Goal: Ask a question: Seek information or help from site administrators or community

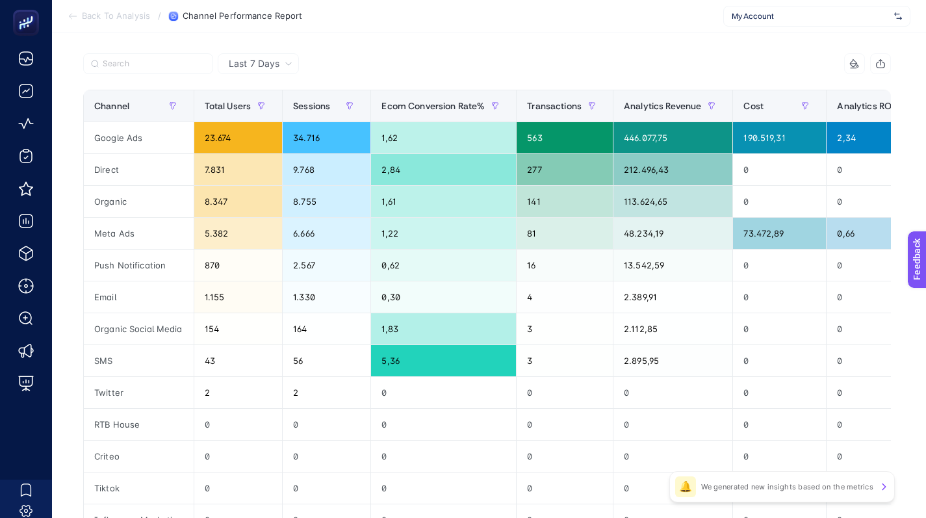
scroll to position [86, 0]
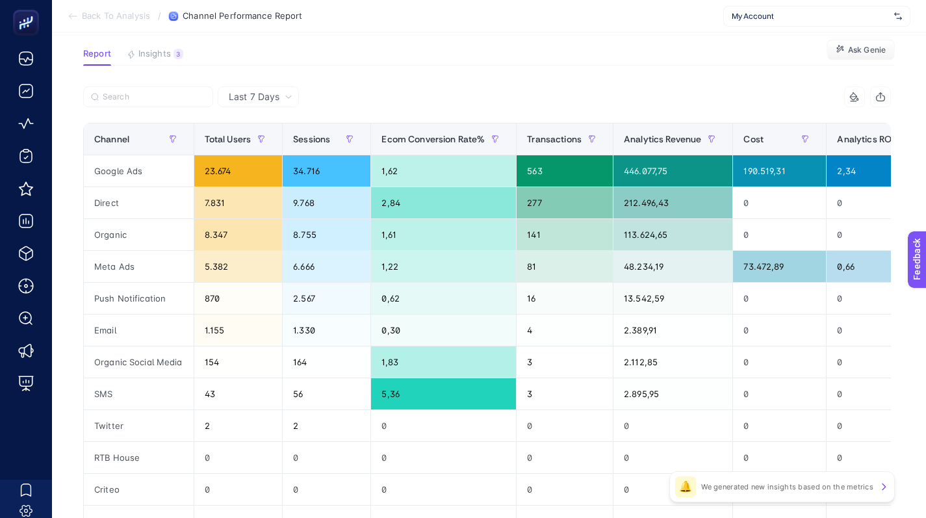
click at [700, 78] on article "Favorited true Notify me Share Create project Channel Performance Report Report…" at bounding box center [489, 359] width 874 height 825
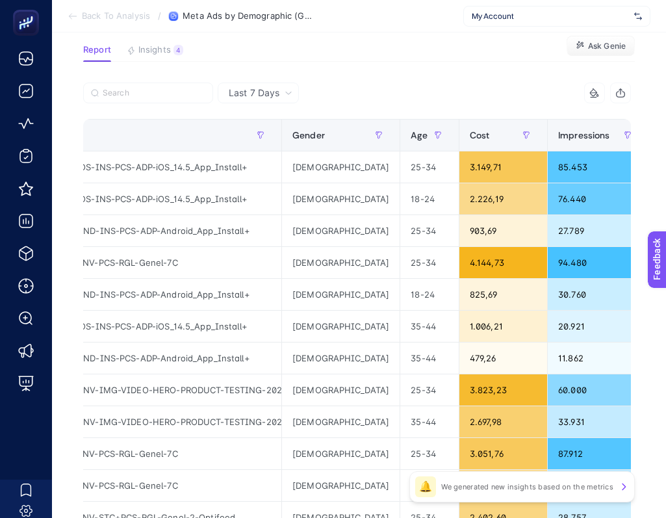
scroll to position [90, 0]
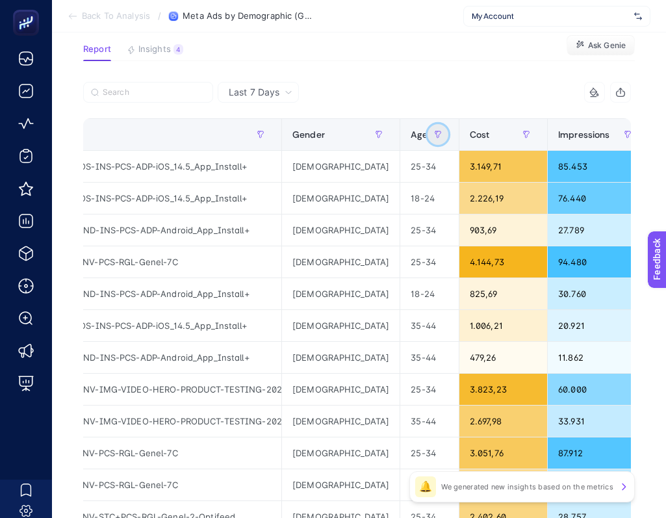
click at [264, 136] on icon "button" at bounding box center [261, 134] width 6 height 6
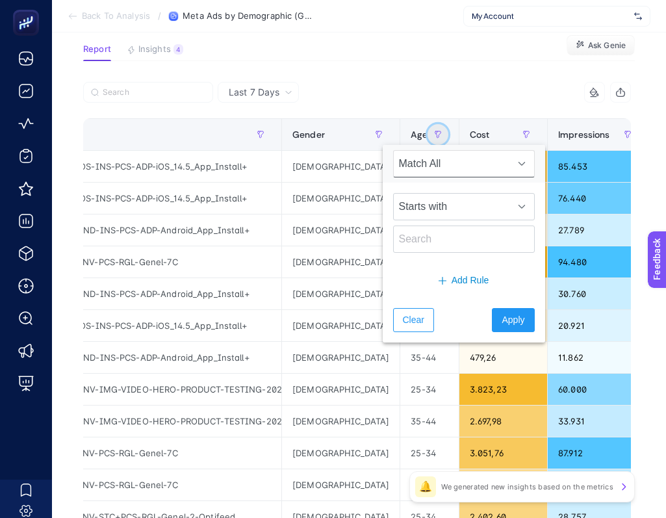
click at [435, 136] on icon "button" at bounding box center [438, 134] width 6 height 6
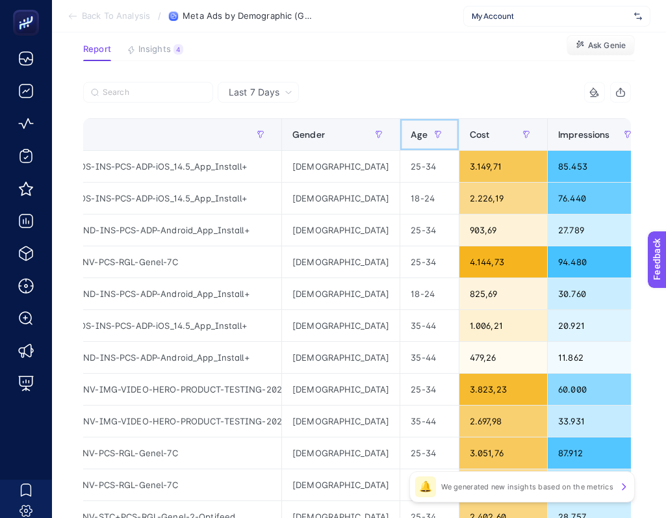
click at [411, 138] on span "Age" at bounding box center [419, 134] width 16 height 10
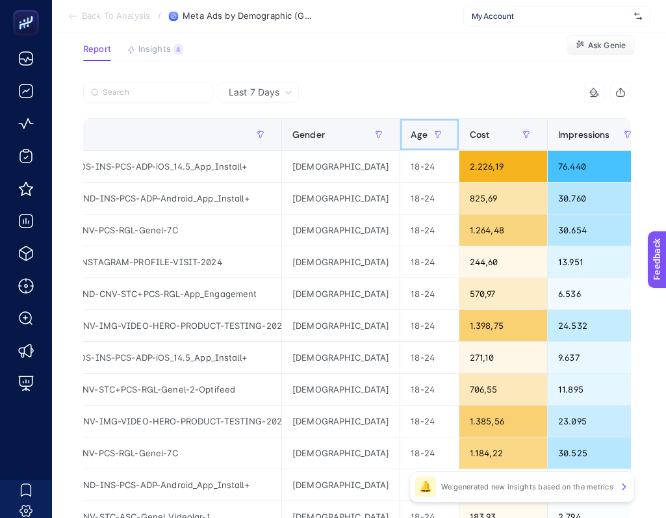
click at [411, 138] on span "Age" at bounding box center [419, 134] width 16 height 10
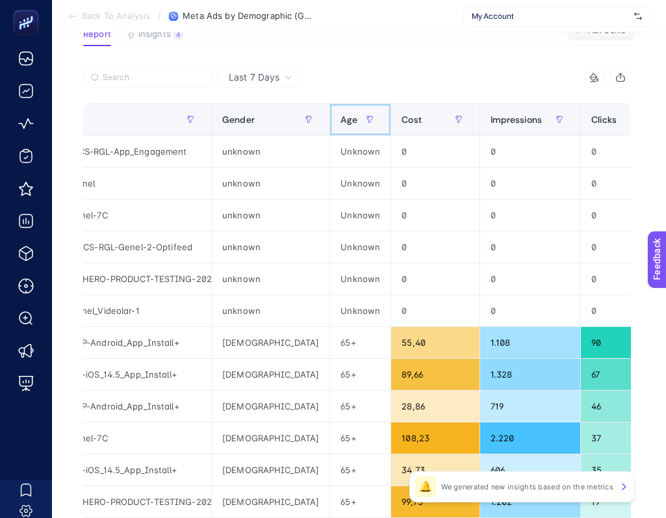
scroll to position [0, 0]
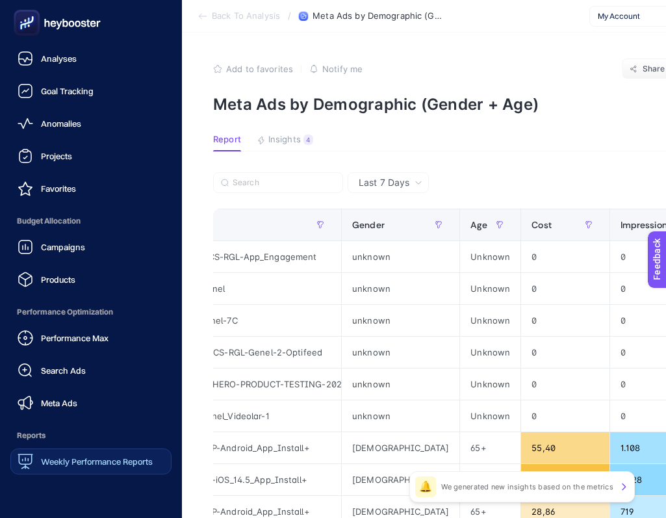
click at [85, 454] on div "Weekly Performance Reports" at bounding box center [85, 462] width 135 height 16
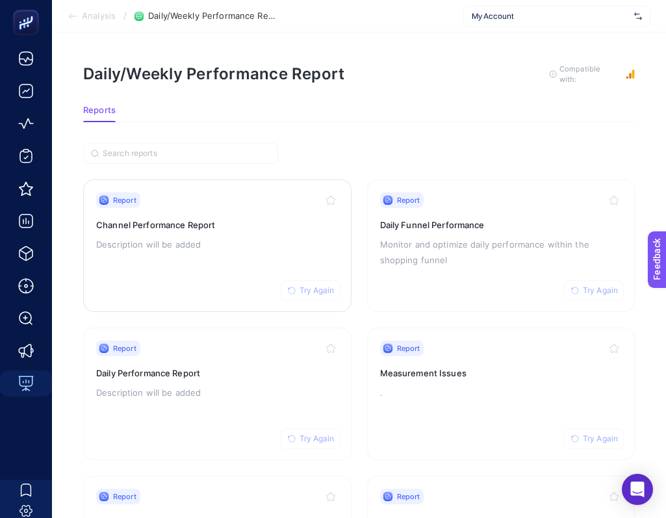
click at [295, 250] on p "Description will be added" at bounding box center [217, 245] width 242 height 16
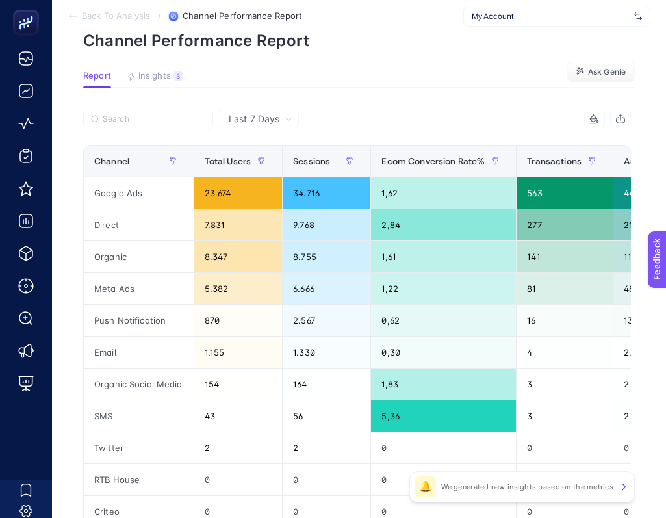
scroll to position [53, 0]
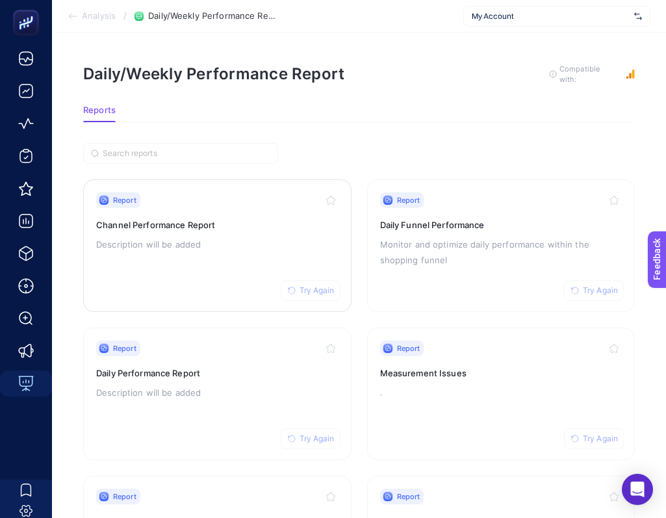
click at [328, 294] on button "Try Again" at bounding box center [311, 290] width 60 height 21
click at [400, 101] on section "Daily/Weekly Performance Report To get quality results from this analysis, we r…" at bounding box center [359, 85] width 552 height 42
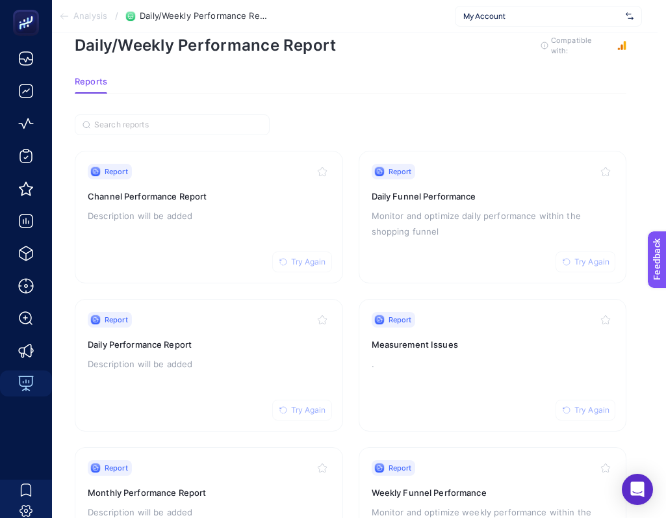
scroll to position [0, 8]
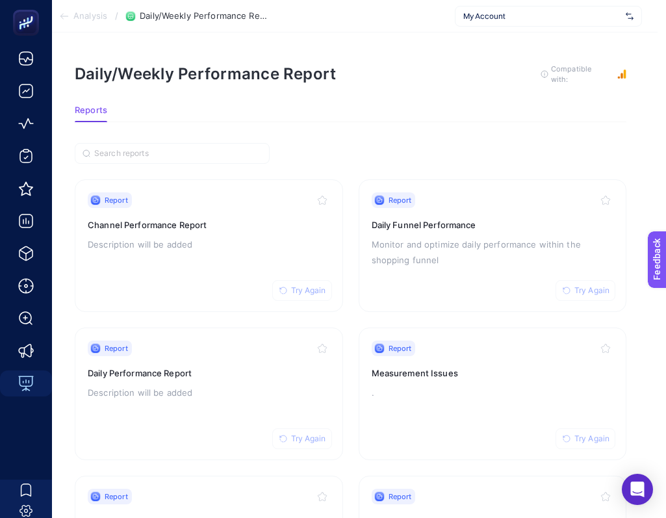
click at [517, 21] on div "My Account" at bounding box center [548, 16] width 187 height 21
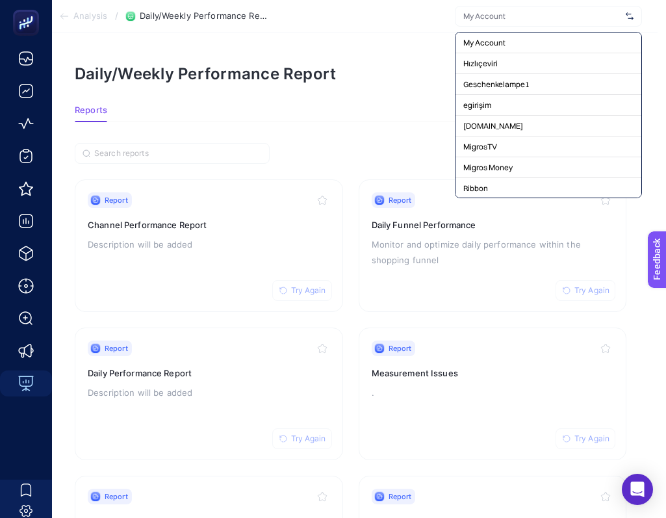
click at [402, 129] on article "Daily/Weekly Performance Report To get quality results from this analysis, we r…" at bounding box center [351, 409] width 614 height 755
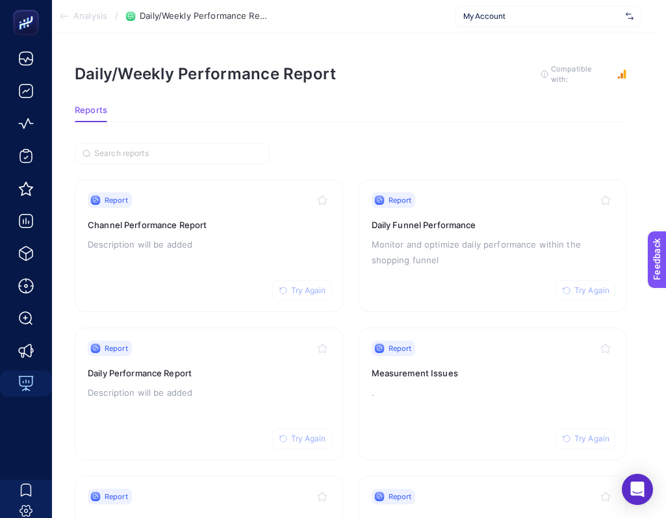
click at [636, 130] on article "Daily/Weekly Performance Report To get quality results from this analysis, we r…" at bounding box center [351, 409] width 614 height 755
click at [315, 287] on span "Try Again" at bounding box center [308, 290] width 35 height 10
click at [254, 218] on h3 "Channel Performance Report" at bounding box center [209, 224] width 242 height 13
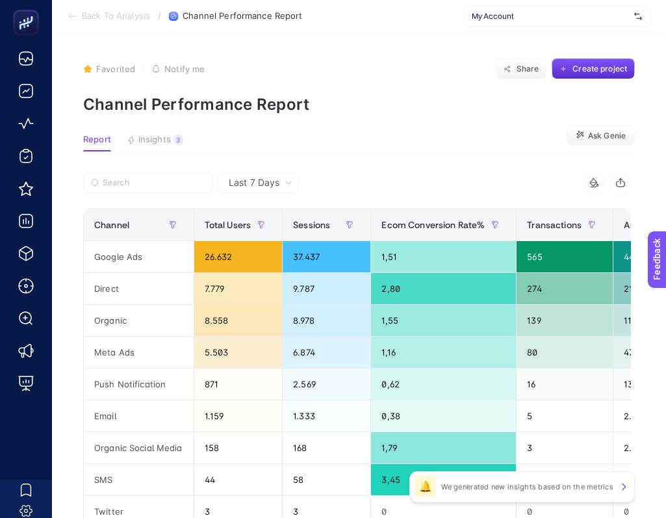
click at [513, 18] on span "My Account" at bounding box center [550, 16] width 157 height 10
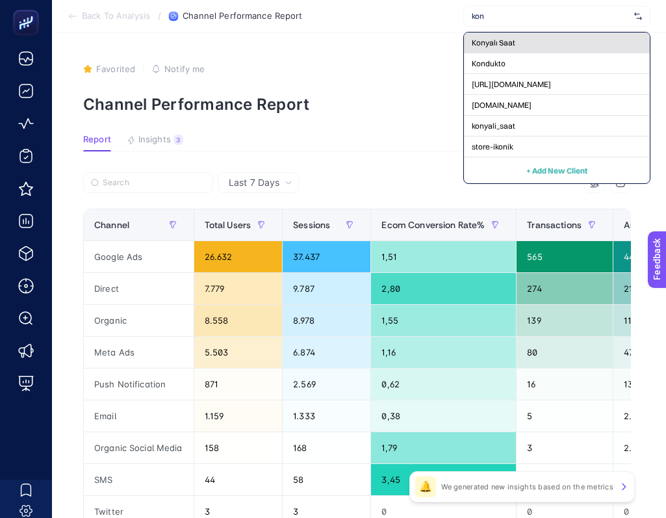
type input "kon"
click at [555, 53] on div "Konyalı Saat" at bounding box center [557, 63] width 186 height 21
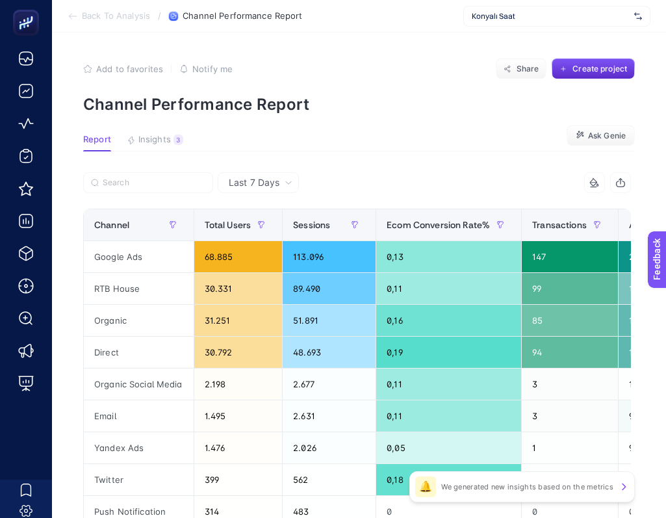
click at [91, 20] on span "Back To Analysis" at bounding box center [116, 16] width 68 height 10
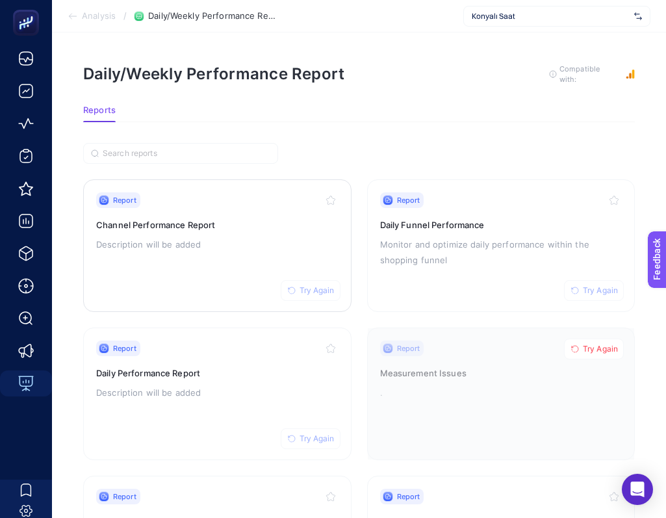
click at [298, 288] on button "Try Again" at bounding box center [311, 290] width 60 height 21
click at [466, 14] on div "Konyalı Saat" at bounding box center [556, 16] width 187 height 21
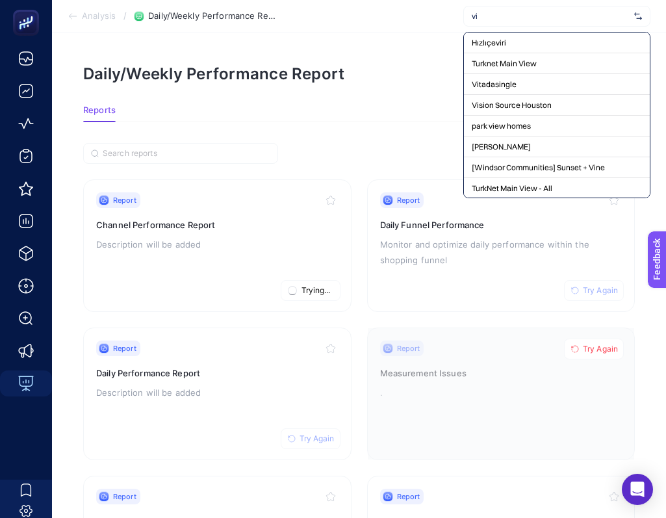
type input "v"
click at [416, 63] on article "Daily/Weekly Performance Report To get quality results from this analysis, we r…" at bounding box center [359, 409] width 614 height 755
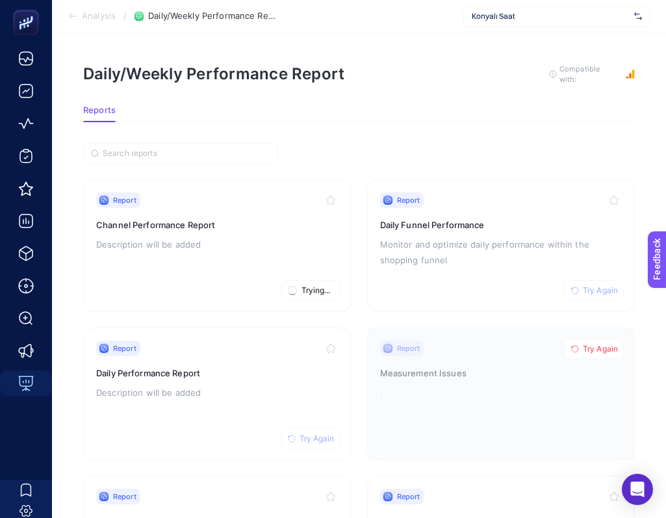
click at [497, 90] on section "Daily/Weekly Performance Report To get quality results from this analysis, we r…" at bounding box center [359, 85] width 552 height 42
click at [630, 73] on rect "button" at bounding box center [630, 74] width 9 height 9
click at [495, 76] on div "Daily/Weekly Performance Report To get quality results from this analysis, we r…" at bounding box center [359, 74] width 552 height 21
drag, startPoint x: 675, startPoint y: 165, endPoint x: 667, endPoint y: 164, distance: 7.9
click at [666, 164] on html "Analysis / Daily/Weekly Performance Report Konyalı Saat Daily/Weekly Performanc…" at bounding box center [333, 259] width 666 height 518
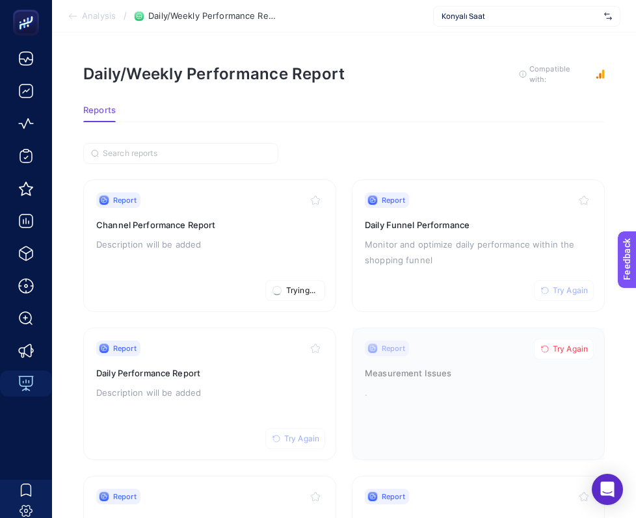
click at [483, 119] on section "Reports" at bounding box center [343, 113] width 521 height 17
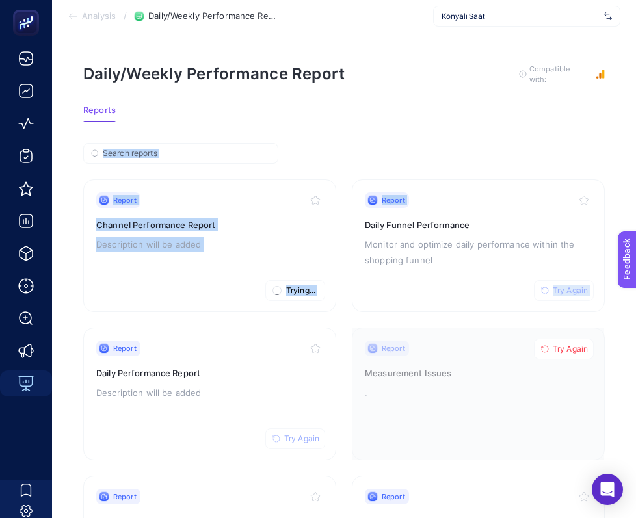
drag, startPoint x: 480, startPoint y: 118, endPoint x: 547, endPoint y: 138, distance: 69.3
click at [547, 138] on article "Daily/Weekly Performance Report To get quality results from this analysis, we r…" at bounding box center [344, 409] width 584 height 755
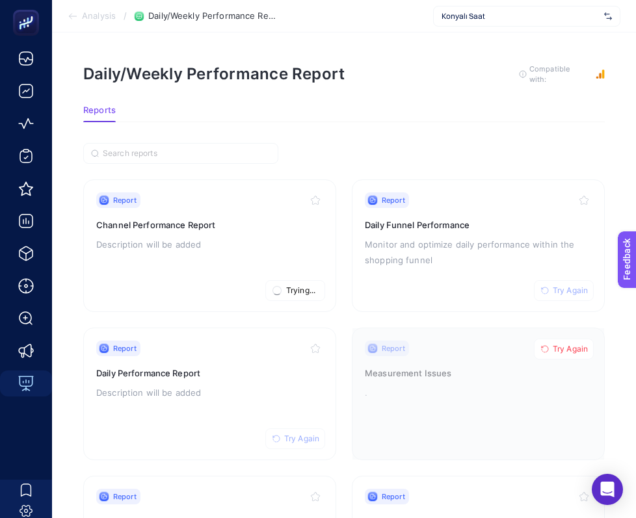
click at [555, 139] on article "Daily/Weekly Performance Report To get quality results from this analysis, we r…" at bounding box center [344, 409] width 584 height 755
click at [274, 231] on div "Report Try Again Channel Performance Report Description will be added" at bounding box center [209, 245] width 227 height 107
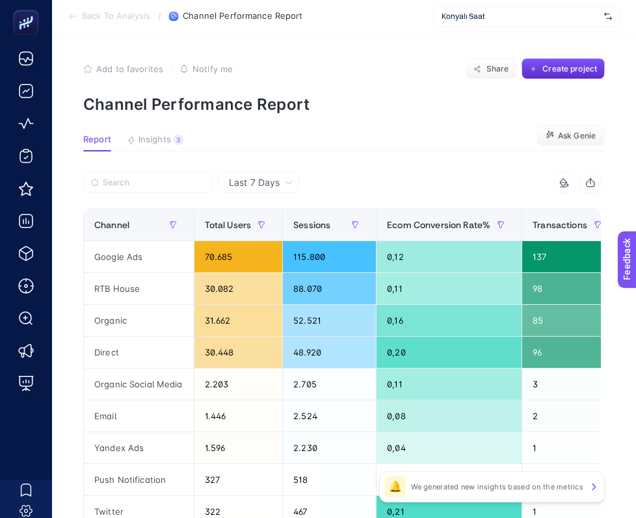
click at [480, 18] on span "Konyalı Saat" at bounding box center [519, 16] width 157 height 10
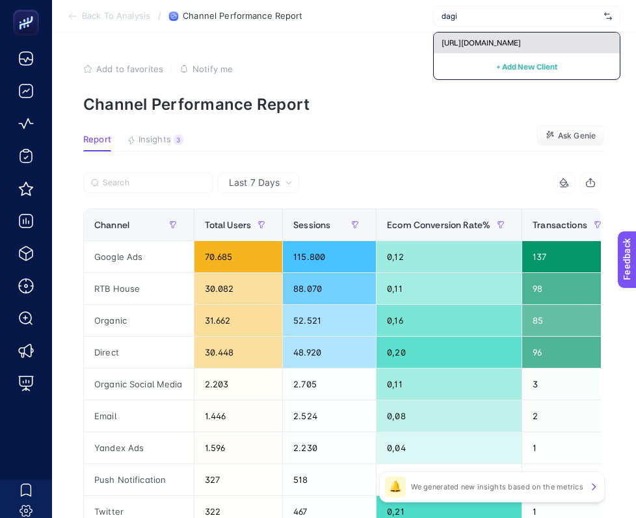
type input "dagi"
click at [486, 42] on span "[URL][DOMAIN_NAME]" at bounding box center [480, 43] width 79 height 10
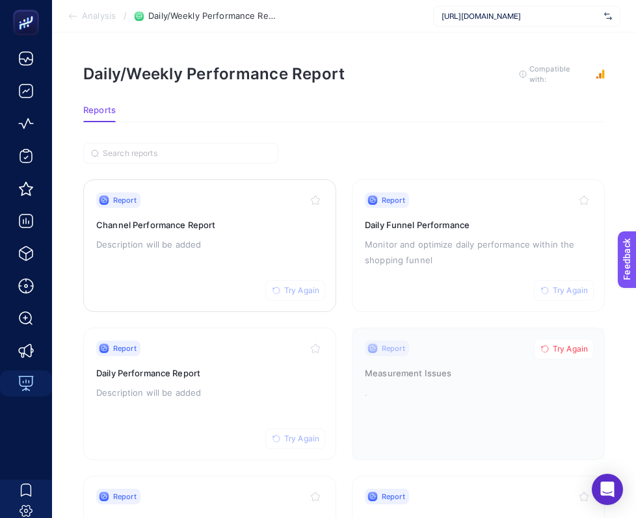
click at [296, 290] on span "Try Again" at bounding box center [301, 290] width 35 height 10
click at [207, 212] on div "Report Try Again Channel Performance Report Description will be added" at bounding box center [209, 245] width 227 height 107
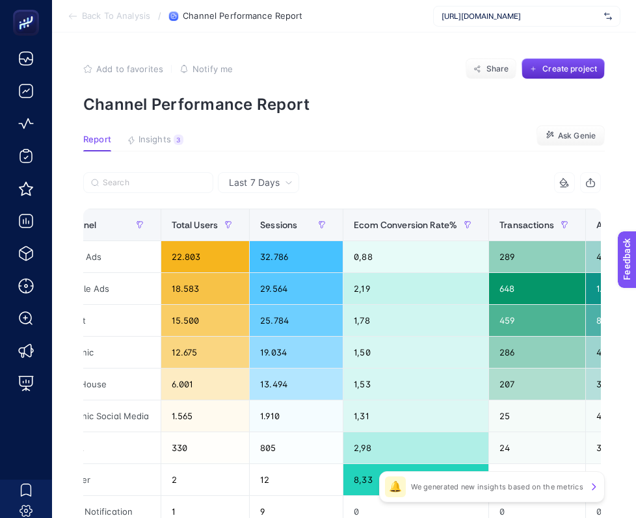
scroll to position [0, 31]
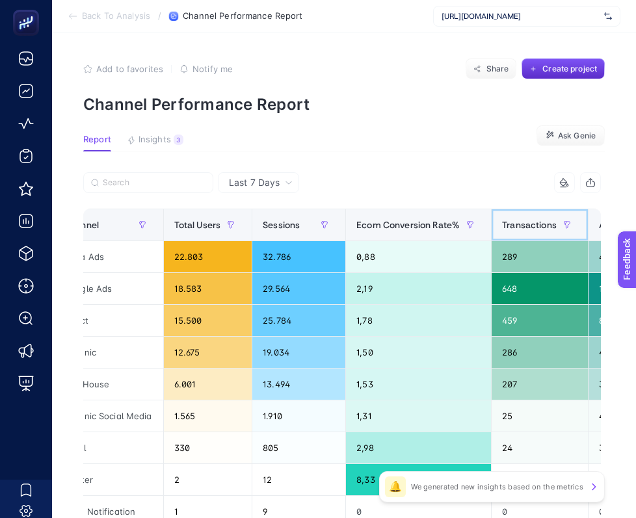
drag, startPoint x: 496, startPoint y: 224, endPoint x: 546, endPoint y: 222, distance: 50.1
click at [546, 222] on th "Transactions" at bounding box center [539, 225] width 97 height 32
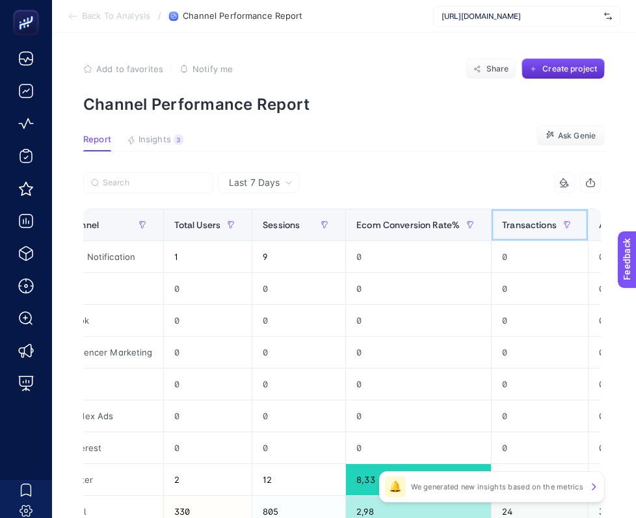
click at [545, 222] on span "Transactions" at bounding box center [529, 225] width 55 height 10
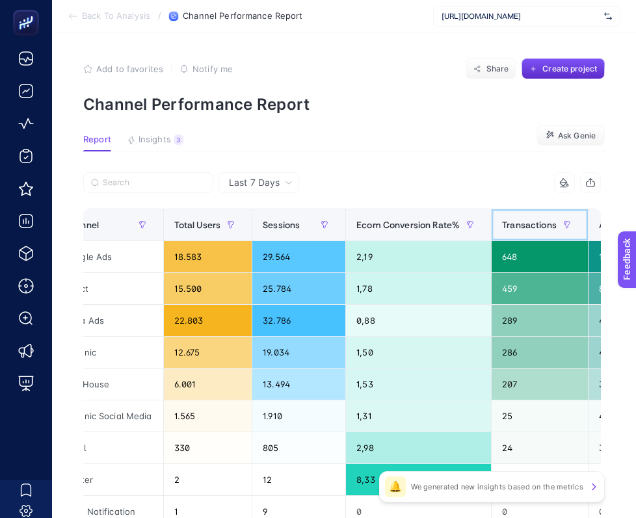
click at [545, 222] on span "Transactions" at bounding box center [529, 225] width 55 height 10
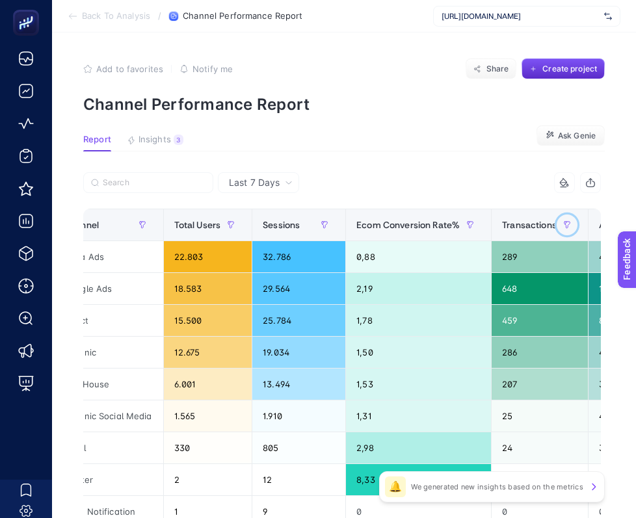
drag, startPoint x: 564, startPoint y: 227, endPoint x: 523, endPoint y: 227, distance: 41.6
click at [523, 227] on div "Transactions" at bounding box center [539, 224] width 75 height 21
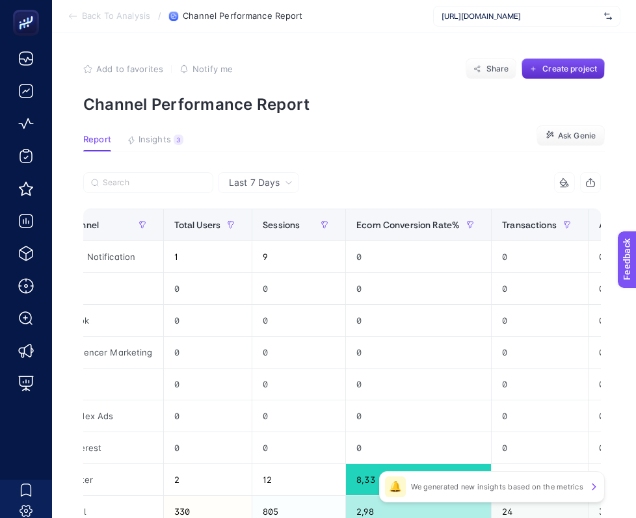
click at [516, 179] on div "9 items selected" at bounding box center [471, 182] width 259 height 21
click at [523, 220] on span "Transactions" at bounding box center [529, 225] width 55 height 10
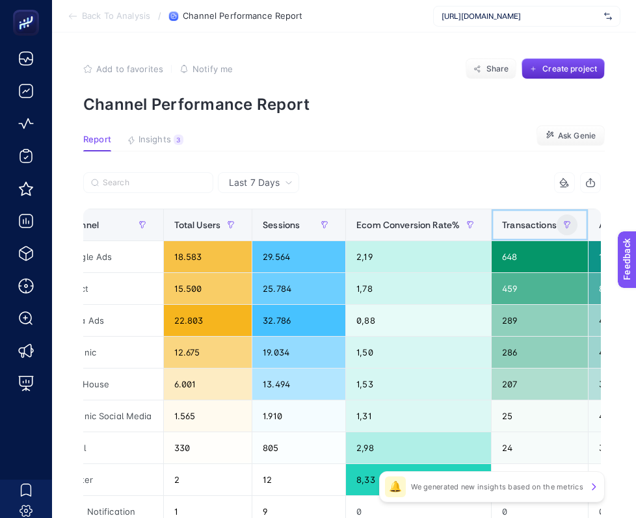
drag, startPoint x: 506, startPoint y: 222, endPoint x: 565, endPoint y: 220, distance: 59.8
click at [565, 220] on div "Transactions" at bounding box center [539, 224] width 75 height 21
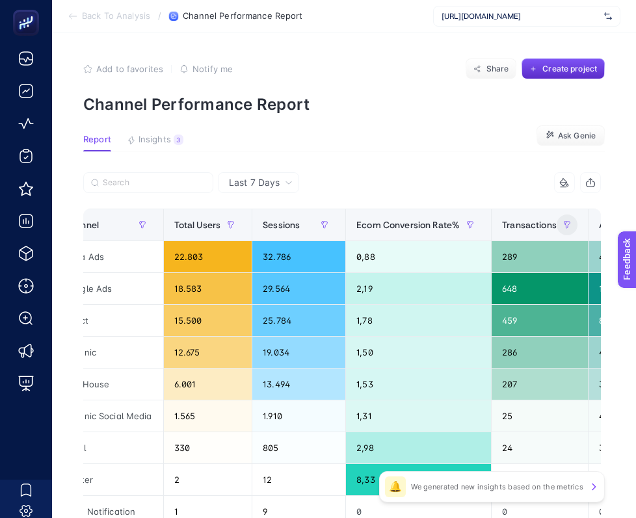
click at [528, 198] on div "9 items selected" at bounding box center [341, 186] width 517 height 29
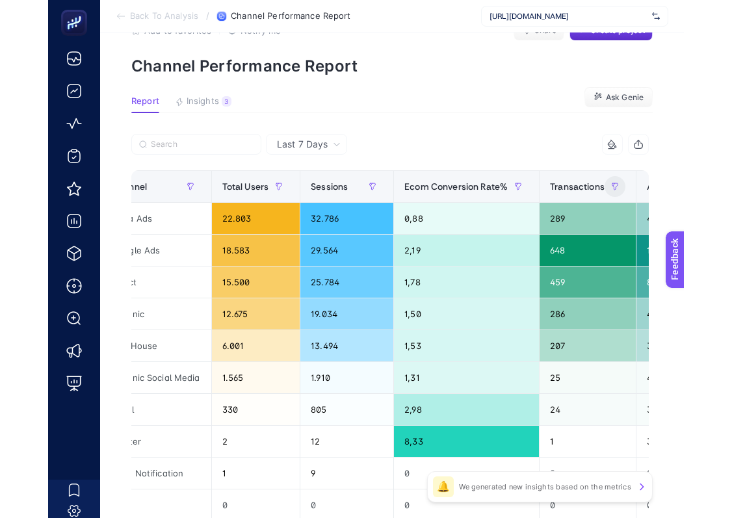
scroll to position [39, 0]
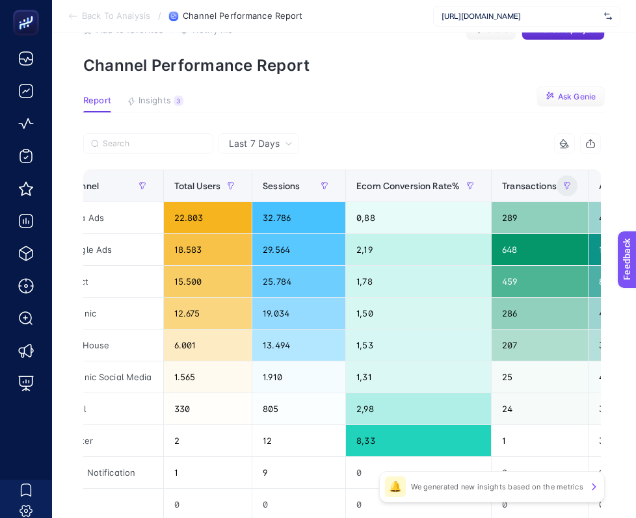
click at [565, 89] on button "Ask Genie" at bounding box center [570, 96] width 68 height 21
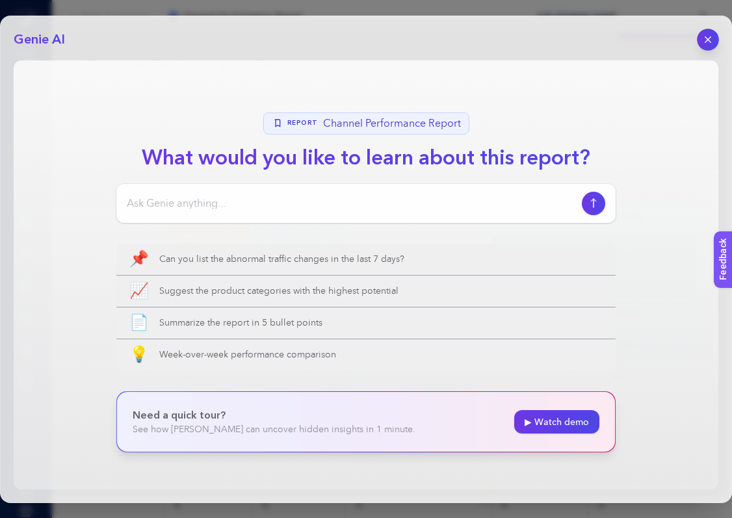
click at [675, 44] on icon "button" at bounding box center [708, 39] width 11 height 11
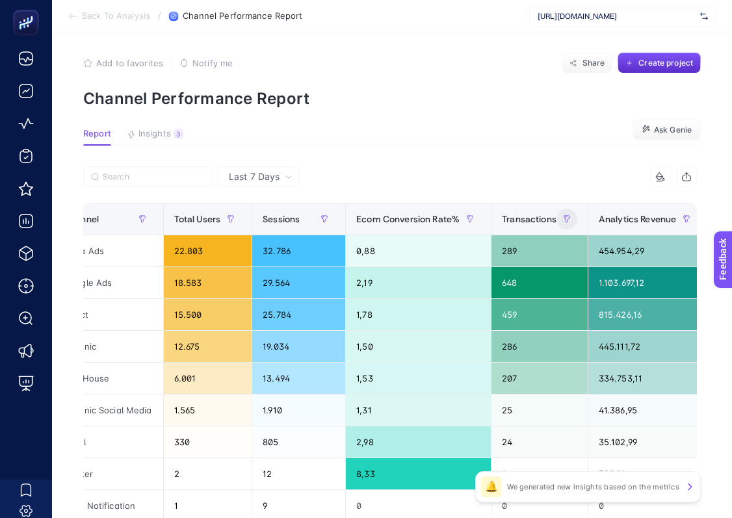
scroll to position [0, 0]
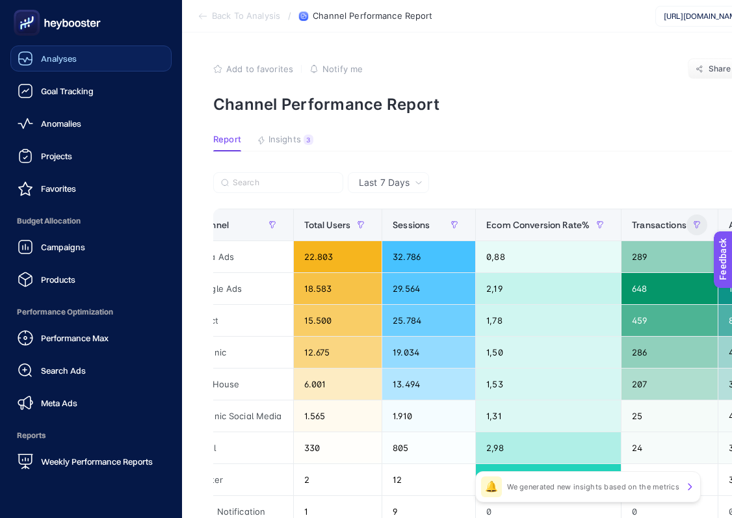
click at [55, 60] on span "Analyses" at bounding box center [59, 58] width 36 height 10
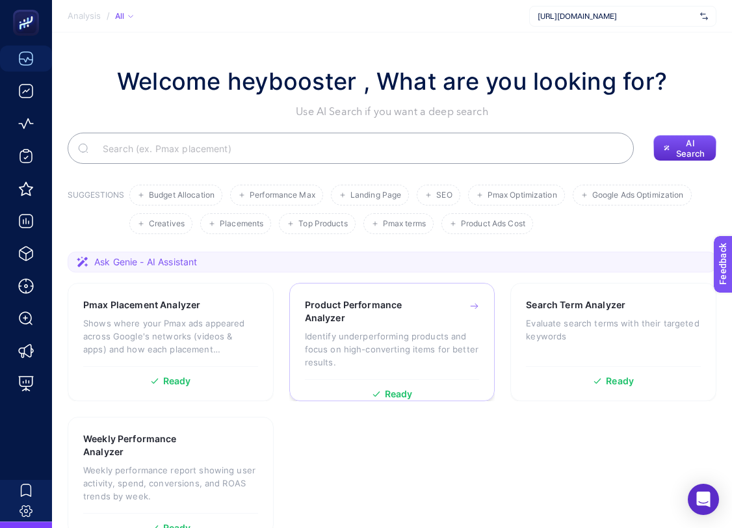
click at [452, 335] on p "Identify underperforming products and focus on high-converting items for better…" at bounding box center [392, 349] width 175 height 39
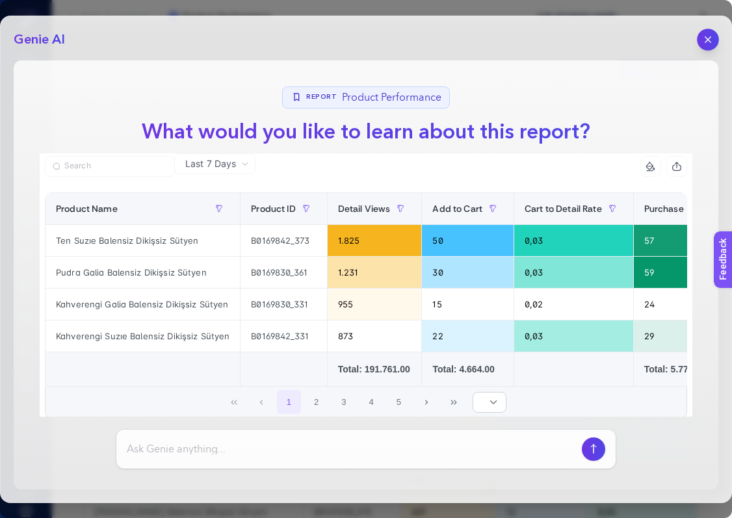
click at [675, 42] on button "button" at bounding box center [708, 40] width 22 height 22
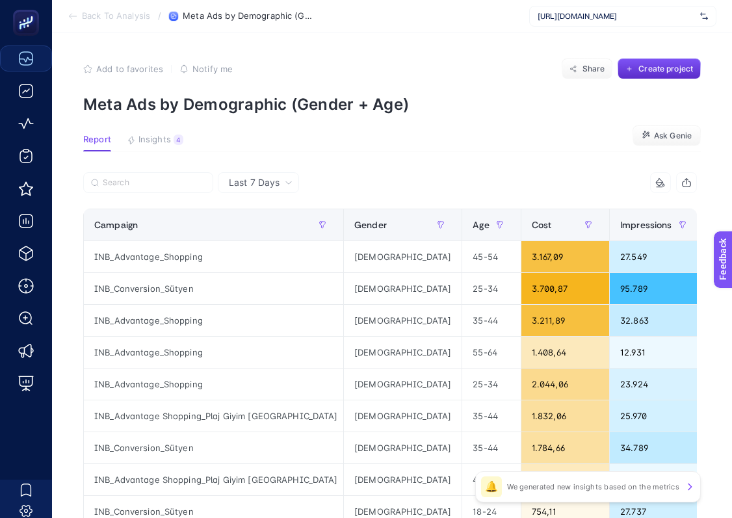
click at [674, 149] on section "Report Insights 4 We generated new insights based on the metrics Ask [PERSON_NA…" at bounding box center [391, 143] width 617 height 17
click at [675, 136] on span "Ask Genie" at bounding box center [673, 136] width 38 height 10
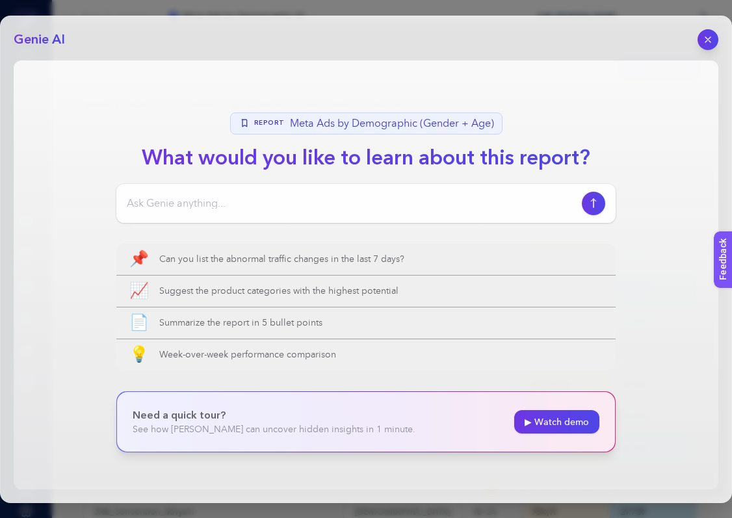
click at [356, 194] on div at bounding box center [365, 203] width 499 height 39
click at [349, 206] on input at bounding box center [352, 204] width 450 height 16
type input "b"
click at [675, 43] on icon "button" at bounding box center [708, 39] width 11 height 11
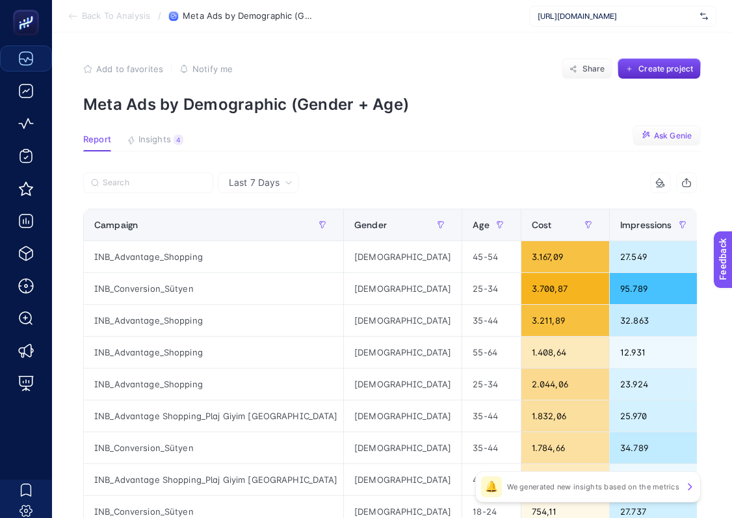
click at [654, 19] on span "[URL][DOMAIN_NAME]" at bounding box center [615, 16] width 157 height 10
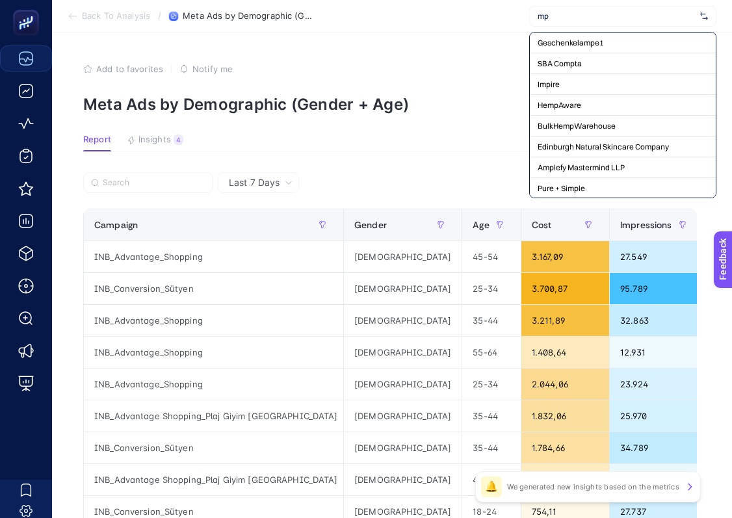
type input "m"
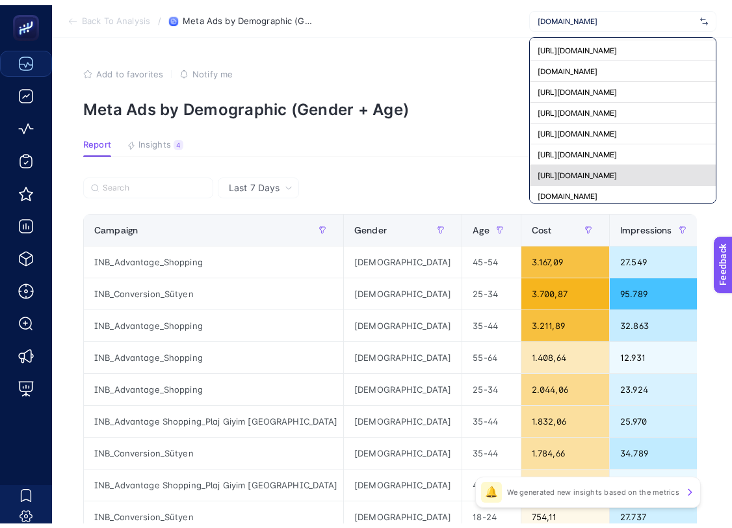
scroll to position [165, 0]
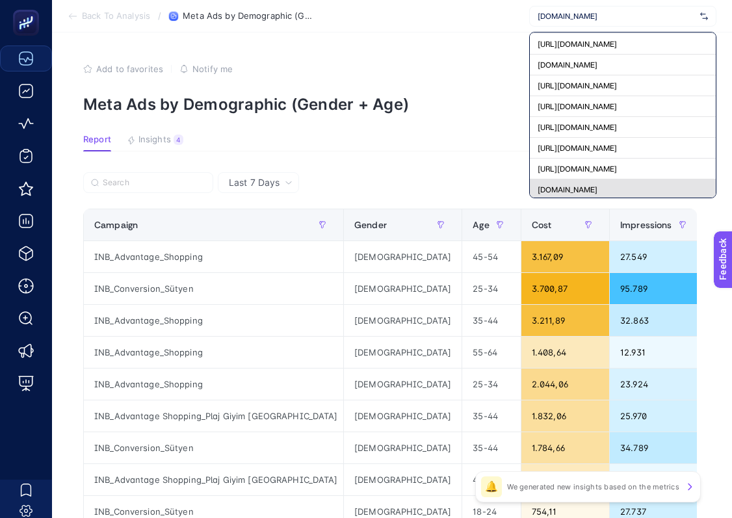
type input "[DOMAIN_NAME]"
click at [641, 186] on div "[DOMAIN_NAME]" at bounding box center [623, 189] width 186 height 21
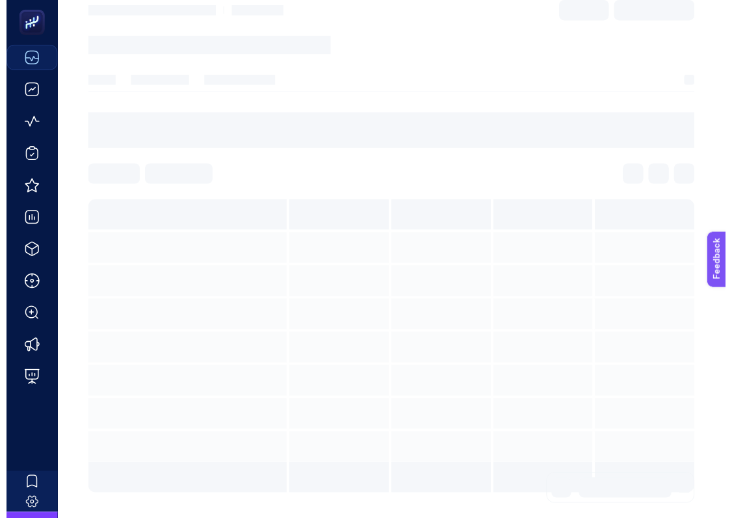
scroll to position [0, 0]
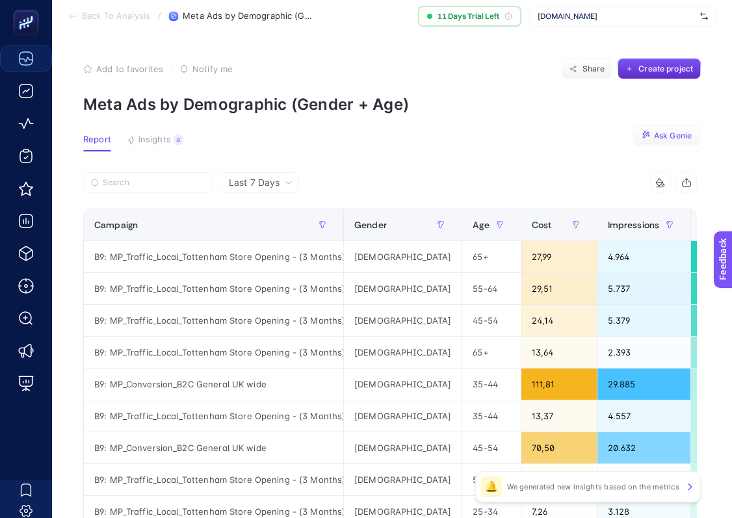
click at [659, 135] on span "Ask Genie" at bounding box center [673, 136] width 38 height 10
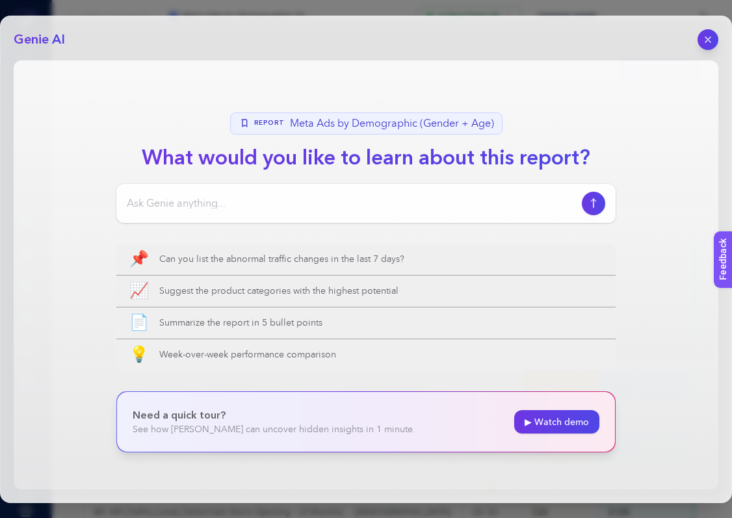
click at [388, 209] on input at bounding box center [352, 204] width 450 height 16
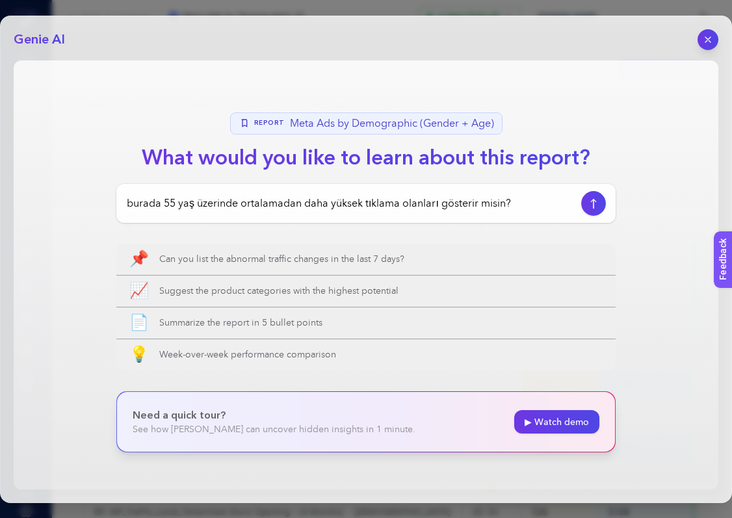
type input "burada 55 yaş üzerinde ortalamadan daha yüksek tıklama olanları gösterir misin?"
click at [592, 209] on button "button" at bounding box center [593, 203] width 25 height 25
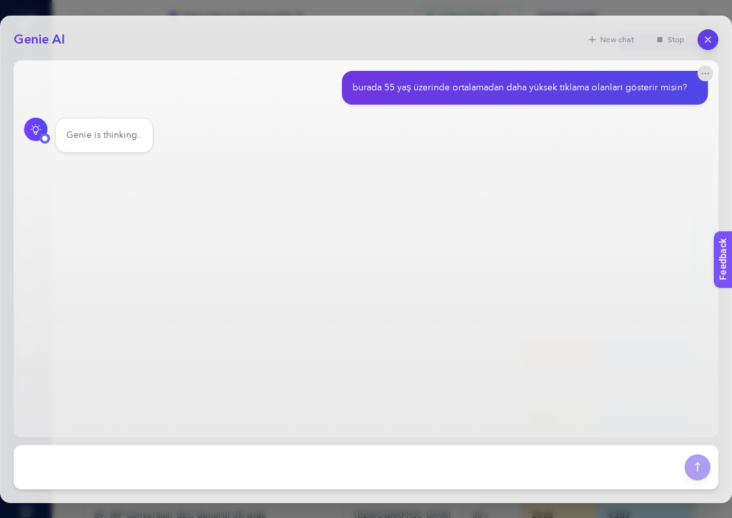
scroll to position [37, 0]
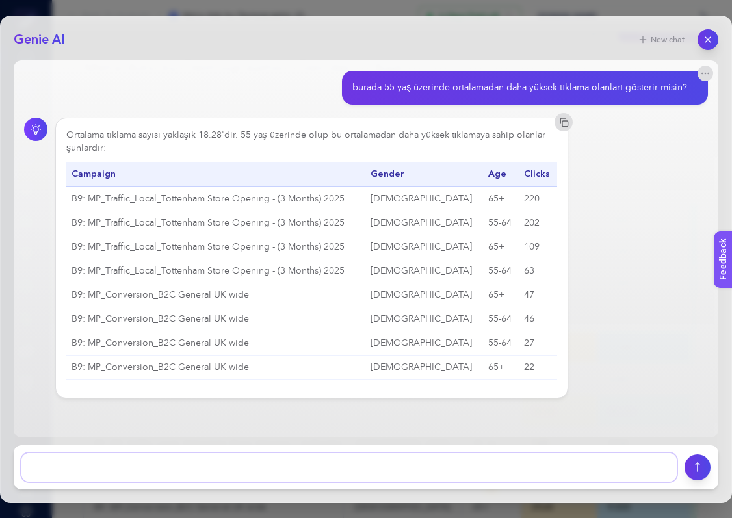
click at [452, 465] on textarea at bounding box center [348, 467] width 655 height 29
click at [675, 79] on div "burada 55 yaş üzerinde ortalamadan daha yüksek tıklama olanları gösterir misin?" at bounding box center [525, 88] width 366 height 34
click at [675, 75] on icon "button" at bounding box center [705, 73] width 10 height 10
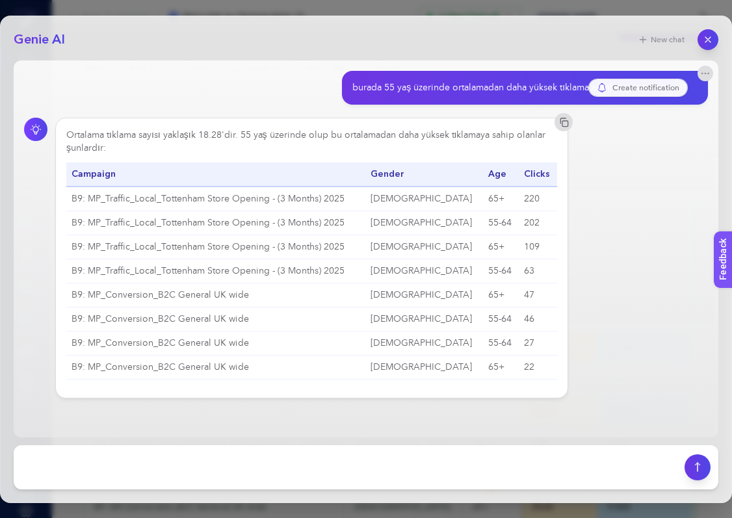
click at [648, 250] on div "Ortalama tıklama sayısı yaklaşık 18.28'dir. 55 yaş üzerinde olup bu ortalamadan…" at bounding box center [366, 258] width 684 height 281
click at [675, 156] on div "Ortalama tıklama sayısı yaklaşık 18.28'dir. 55 yaş üzerinde olup bu ortalamadan…" at bounding box center [366, 258] width 684 height 281
click at [597, 221] on div "Ortalama tıklama sayısı yaklaşık 18.28'dir. 55 yaş üzerinde olup bu ortalamadan…" at bounding box center [366, 258] width 684 height 281
click at [454, 466] on textarea at bounding box center [348, 467] width 655 height 29
drag, startPoint x: 218, startPoint y: 135, endPoint x: 232, endPoint y: 137, distance: 14.4
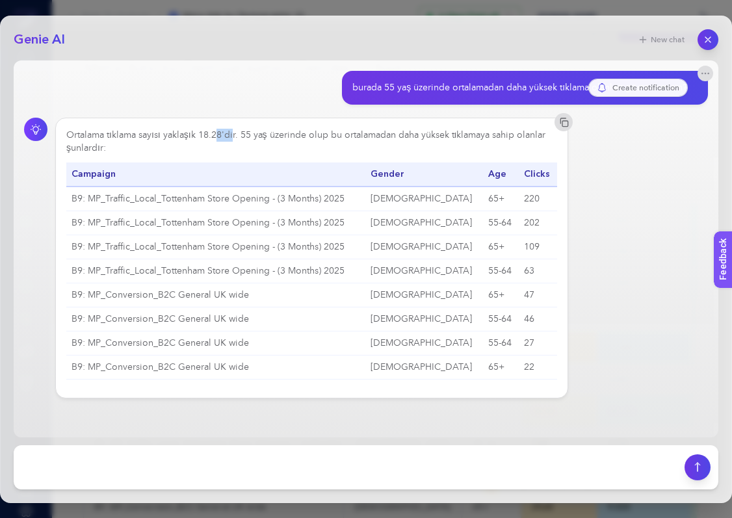
click at [232, 137] on div "Ortalama tıklama sayısı yaklaşık 18.28'dir. 55 yaş üzerinde olup bu ortalamadan…" at bounding box center [311, 254] width 491 height 251
click at [239, 142] on div "Ortalama tıklama sayısı yaklaşık 18.28'dir. 55 yaş üzerinde olup bu ortalamadan…" at bounding box center [311, 254] width 491 height 251
click at [675, 43] on icon "button" at bounding box center [708, 39] width 11 height 11
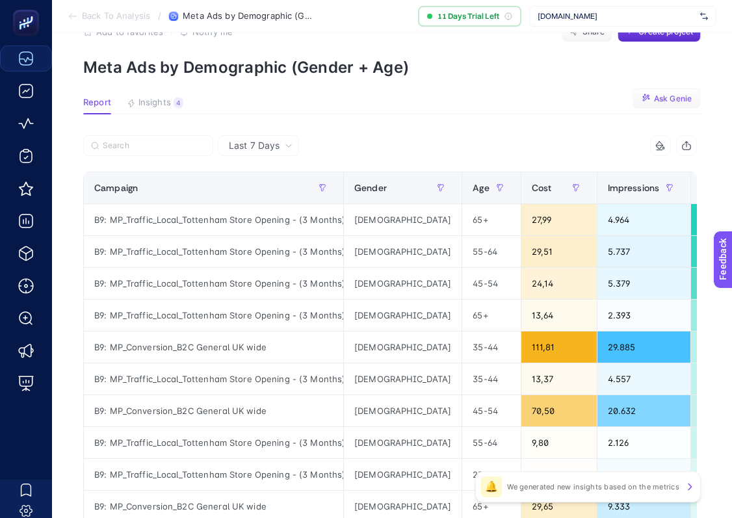
click at [657, 109] on section "Report Insights 4 We generated new insights based on the metrics Ask [PERSON_NA…" at bounding box center [391, 105] width 617 height 17
click at [657, 108] on button "Ask Genie" at bounding box center [666, 98] width 68 height 21
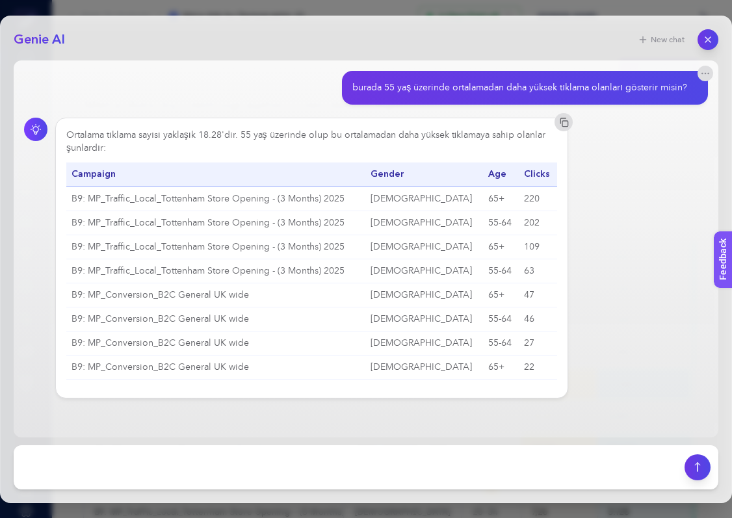
scroll to position [1, 0]
click at [675, 36] on icon "button" at bounding box center [708, 39] width 11 height 11
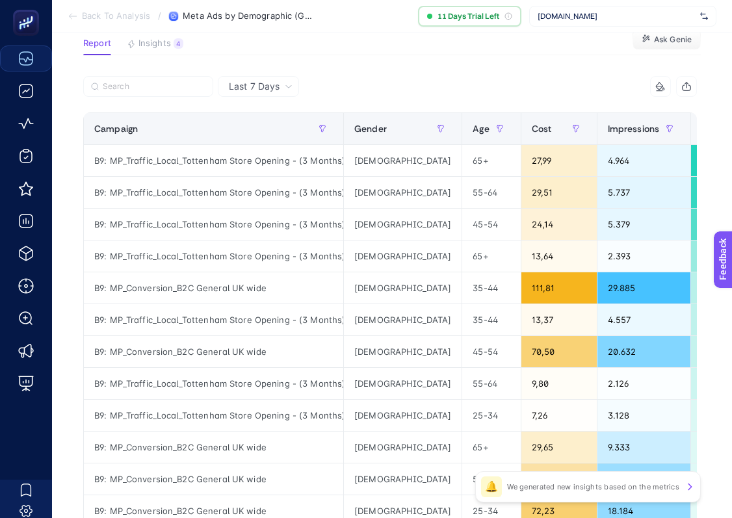
scroll to position [0, 1]
click at [661, 40] on span "Ask Genie" at bounding box center [673, 39] width 38 height 10
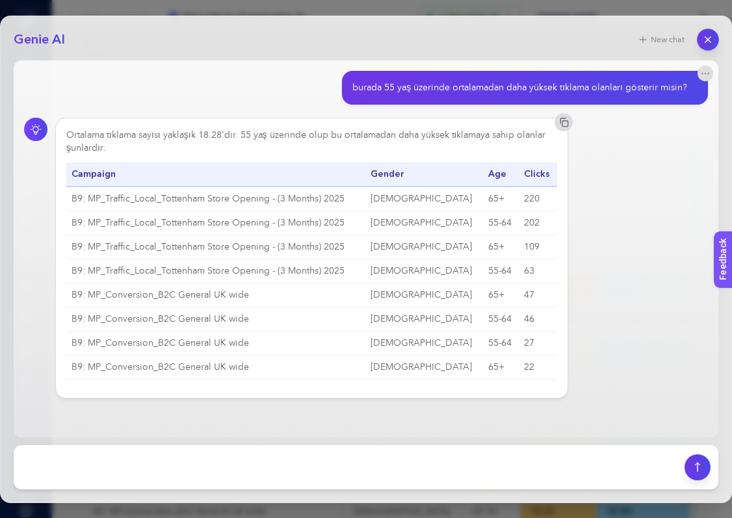
click at [675, 45] on button "button" at bounding box center [708, 40] width 22 height 22
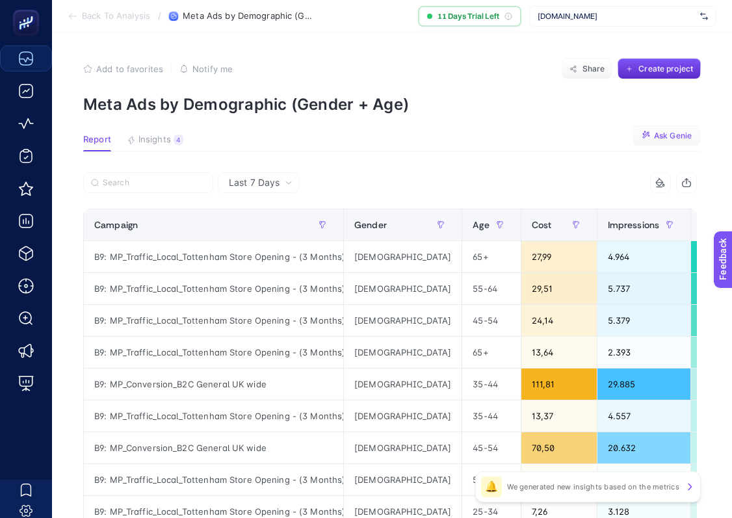
scroll to position [0, 6]
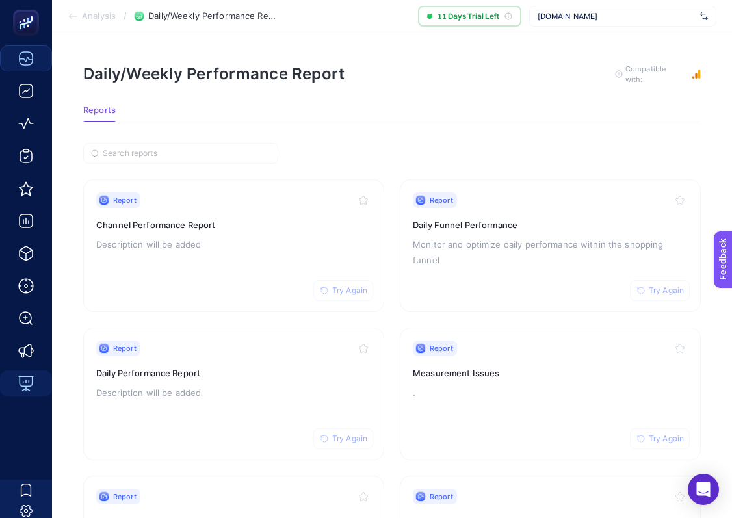
scroll to position [0, 27]
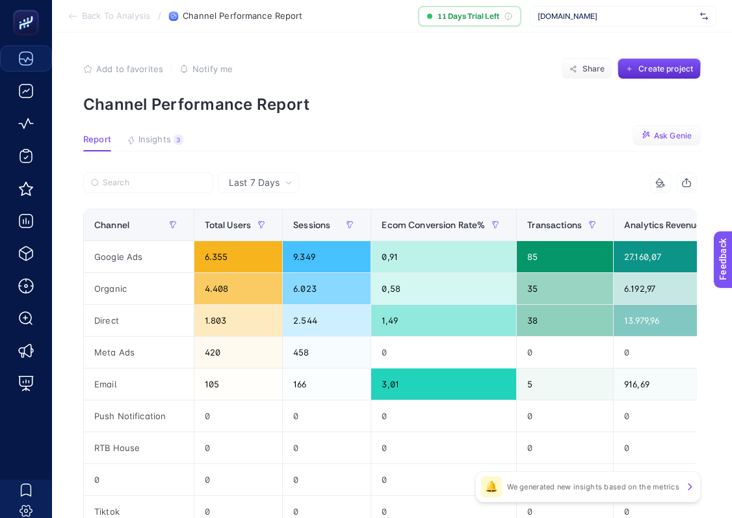
click at [665, 131] on span "Ask Genie" at bounding box center [673, 136] width 38 height 10
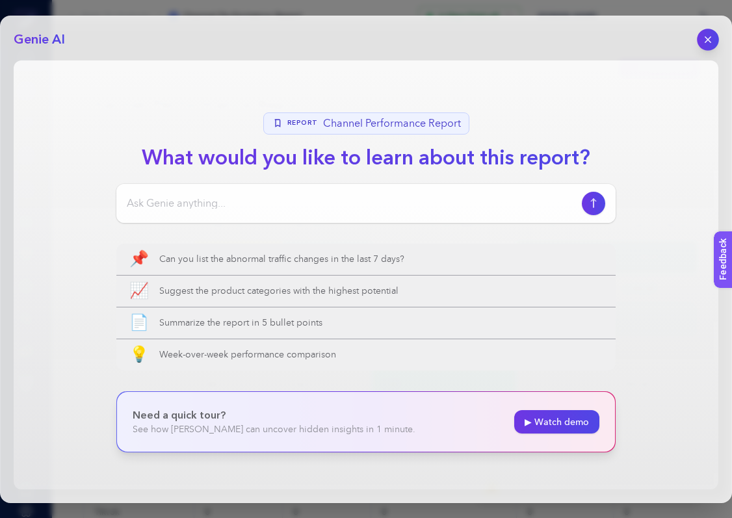
click at [675, 38] on icon "button" at bounding box center [708, 39] width 11 height 11
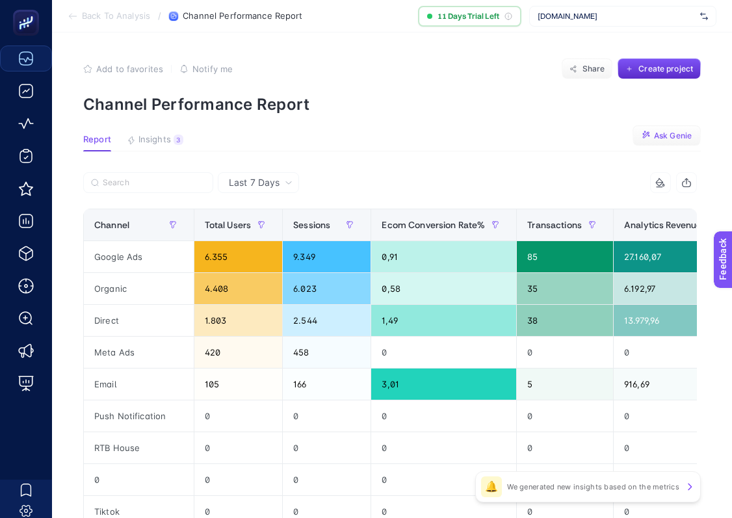
click at [582, 120] on article "Add to favorites false Notify me Share Create project Channel Performance Repor…" at bounding box center [392, 444] width 680 height 825
click at [512, 16] on icon at bounding box center [508, 16] width 8 height 8
click at [489, 16] on span "11 Days Trial Left" at bounding box center [468, 16] width 62 height 10
click at [502, 66] on div "Add to favorites false Notify me Share Create project" at bounding box center [391, 68] width 617 height 21
drag, startPoint x: 491, startPoint y: 14, endPoint x: 478, endPoint y: 13, distance: 12.4
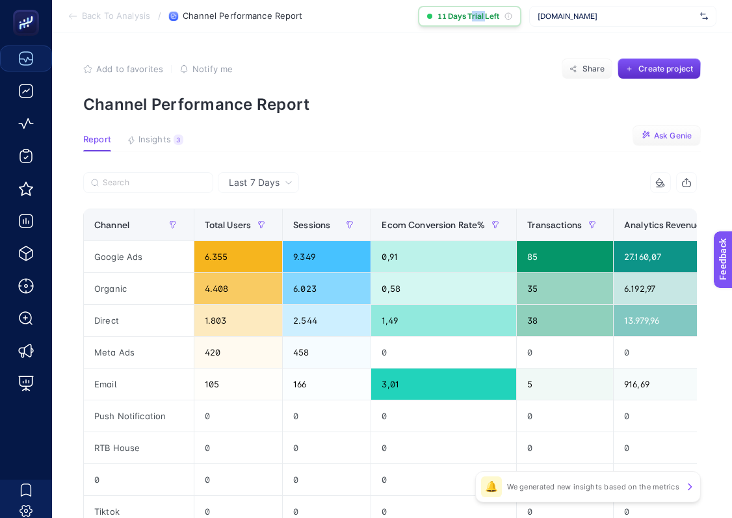
click at [478, 13] on span "11 Days Trial Left" at bounding box center [468, 16] width 62 height 10
click at [486, 17] on span "11 Days Trial Left" at bounding box center [468, 16] width 62 height 10
drag, startPoint x: 473, startPoint y: 14, endPoint x: 498, endPoint y: 11, distance: 24.9
click at [498, 11] on span "11 Days Trial Left" at bounding box center [468, 16] width 62 height 10
click at [563, 115] on article "Add to favorites false Notify me Share Create project Channel Performance Repor…" at bounding box center [392, 444] width 680 height 825
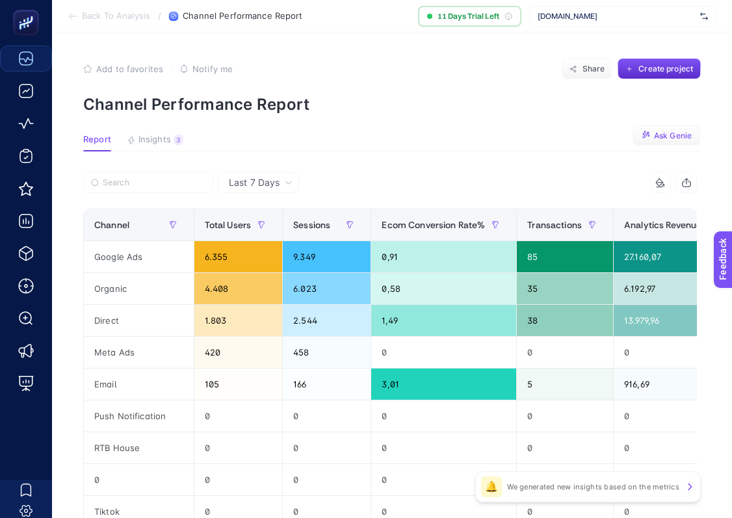
click at [577, 104] on p "Channel Performance Report" at bounding box center [391, 104] width 617 height 19
click at [566, 150] on section "Report Insights 3 We generated new insights based on the metrics Ask [PERSON_NA…" at bounding box center [391, 143] width 617 height 17
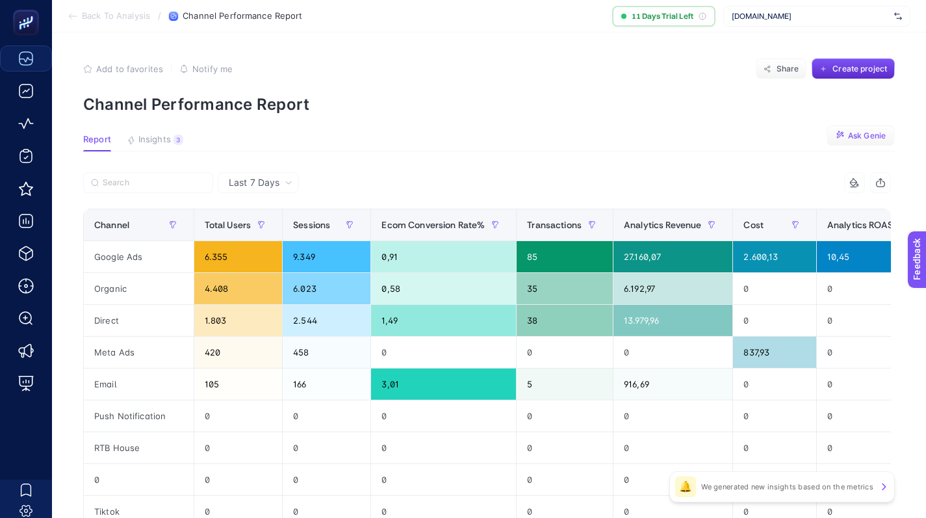
click at [675, 92] on section "Add to favorites false Notify me Share Create project Channel Performance Report" at bounding box center [489, 85] width 812 height 55
